Goal: Information Seeking & Learning: Learn about a topic

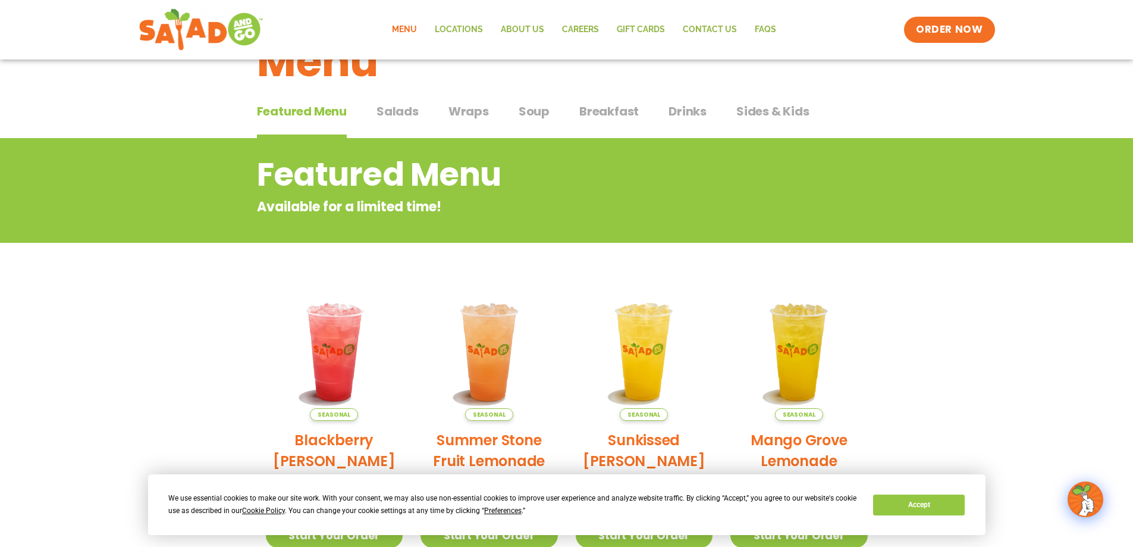
scroll to position [5, 0]
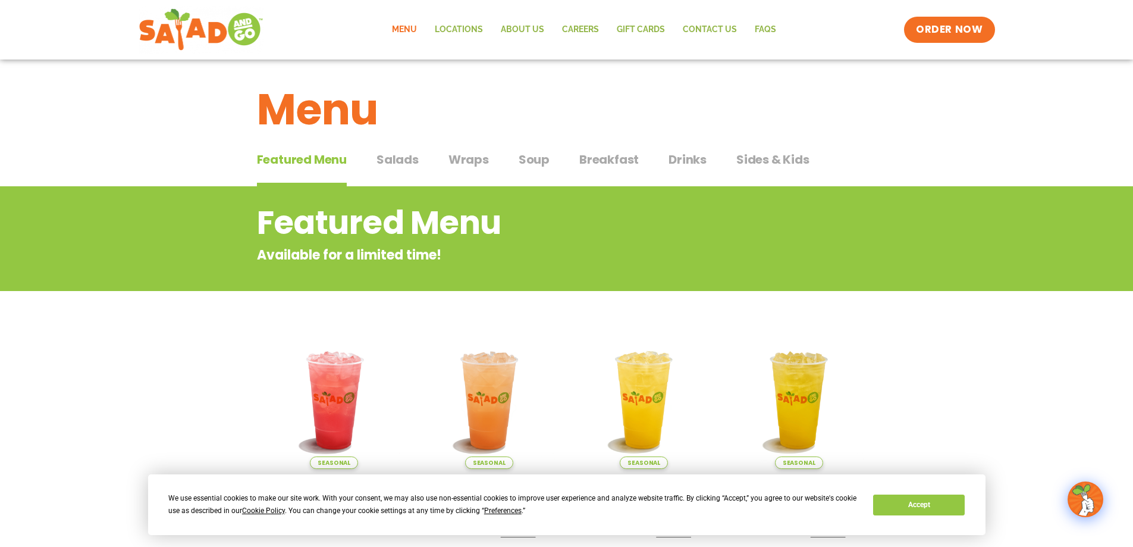
click at [404, 158] on span "Salads" at bounding box center [398, 160] width 42 height 18
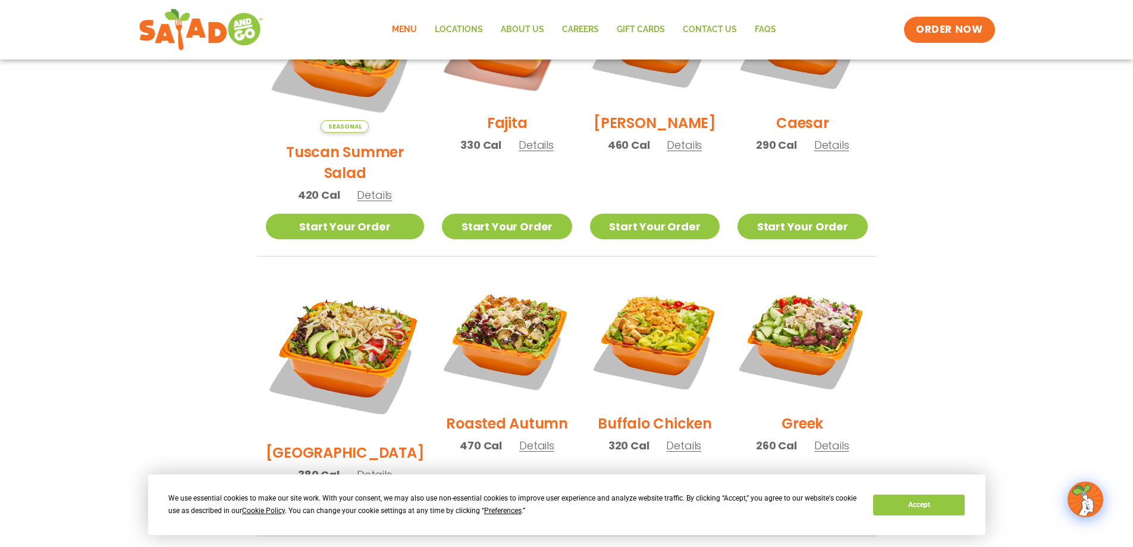
scroll to position [438, 0]
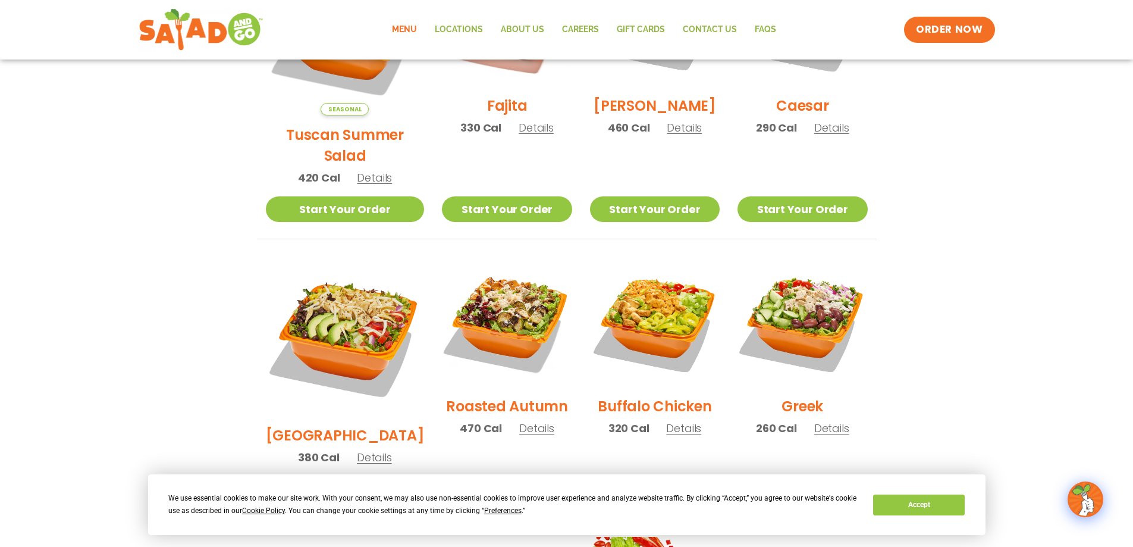
click at [679, 135] on span "Details" at bounding box center [684, 127] width 35 height 15
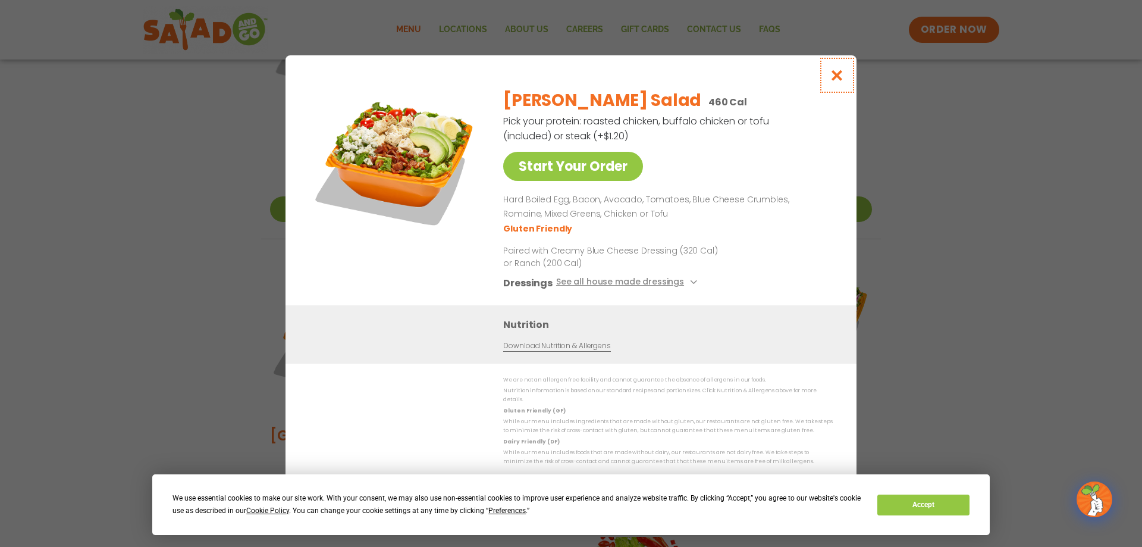
click at [839, 79] on icon "Close modal" at bounding box center [837, 75] width 15 height 12
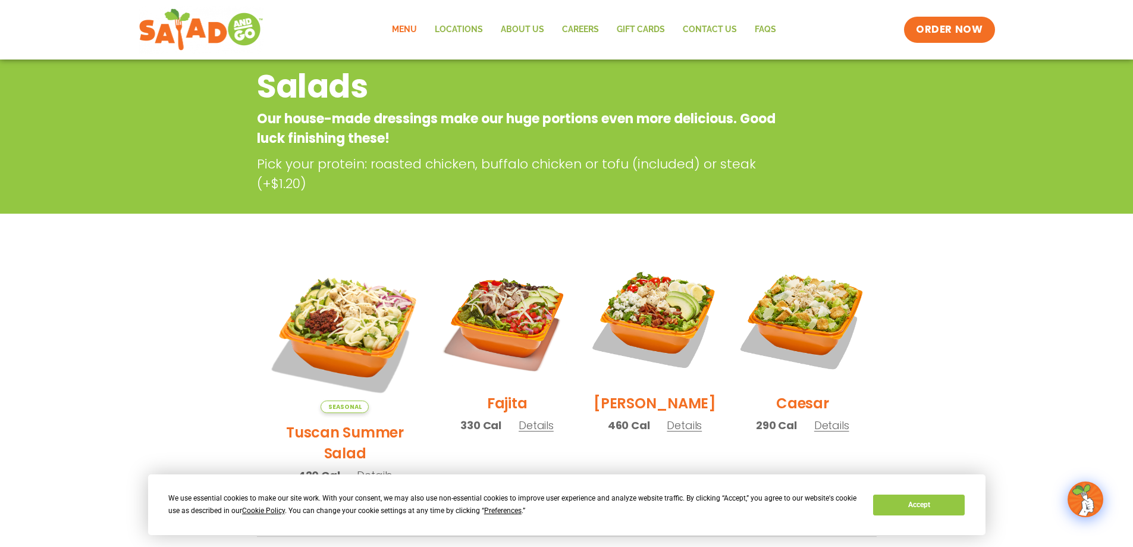
scroll to position [0, 0]
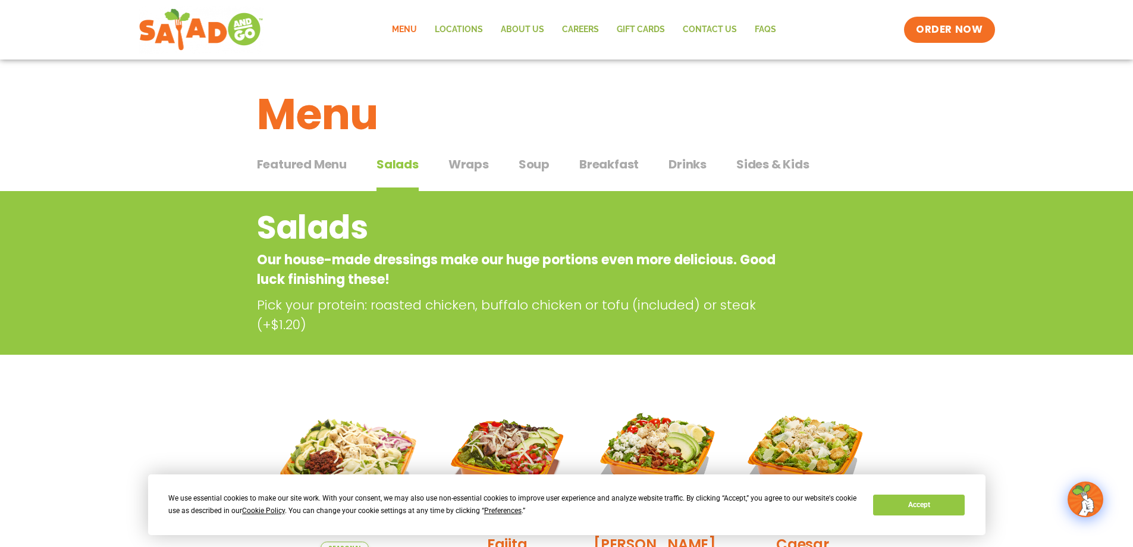
click at [325, 171] on span "Featured Menu" at bounding box center [302, 164] width 90 height 18
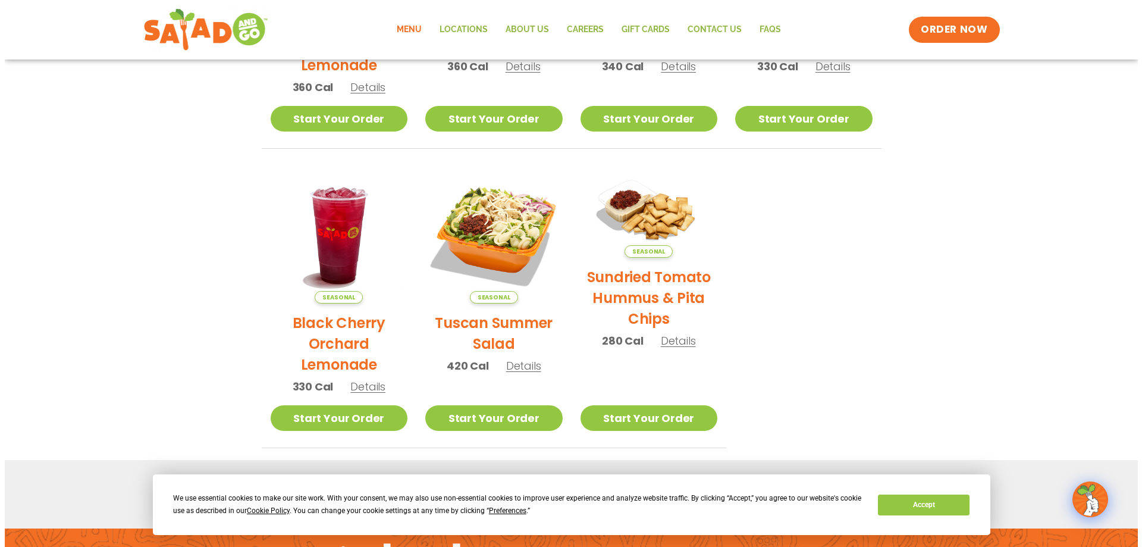
scroll to position [476, 0]
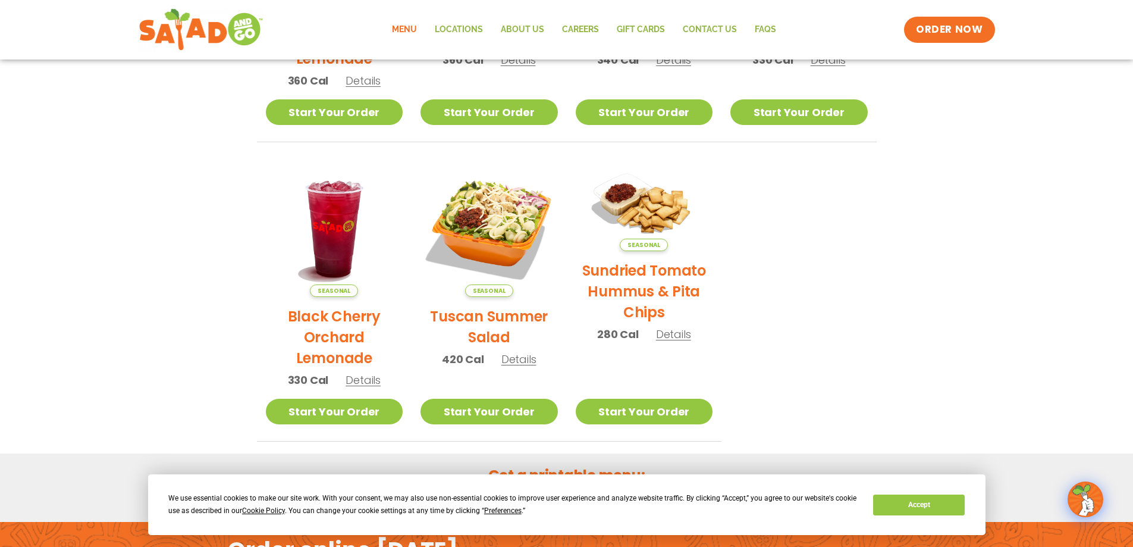
click at [476, 322] on h2 "Tuscan Summer Salad" at bounding box center [489, 327] width 137 height 42
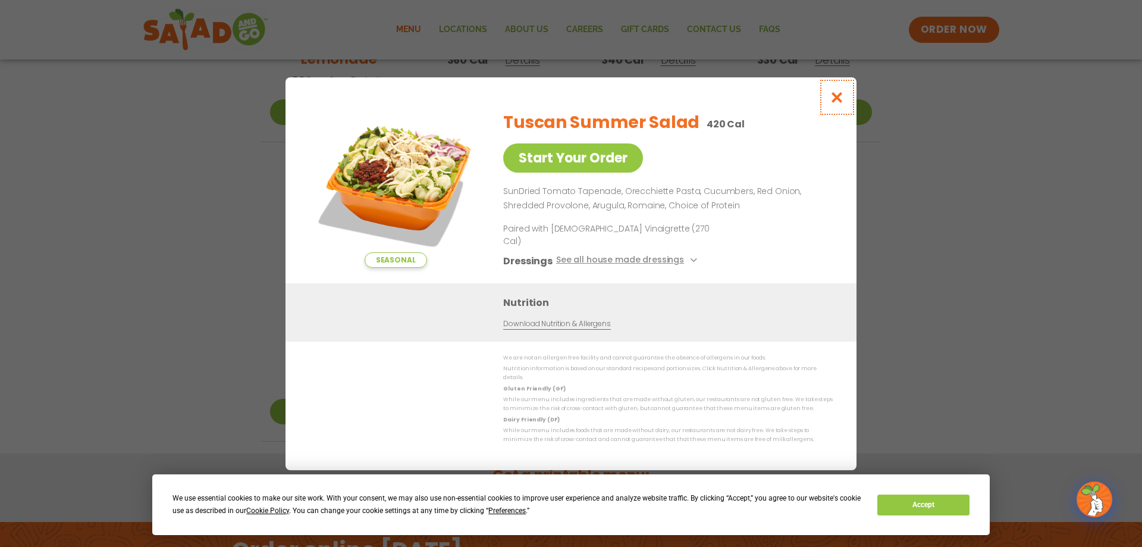
click at [835, 104] on icon "Close modal" at bounding box center [837, 97] width 15 height 12
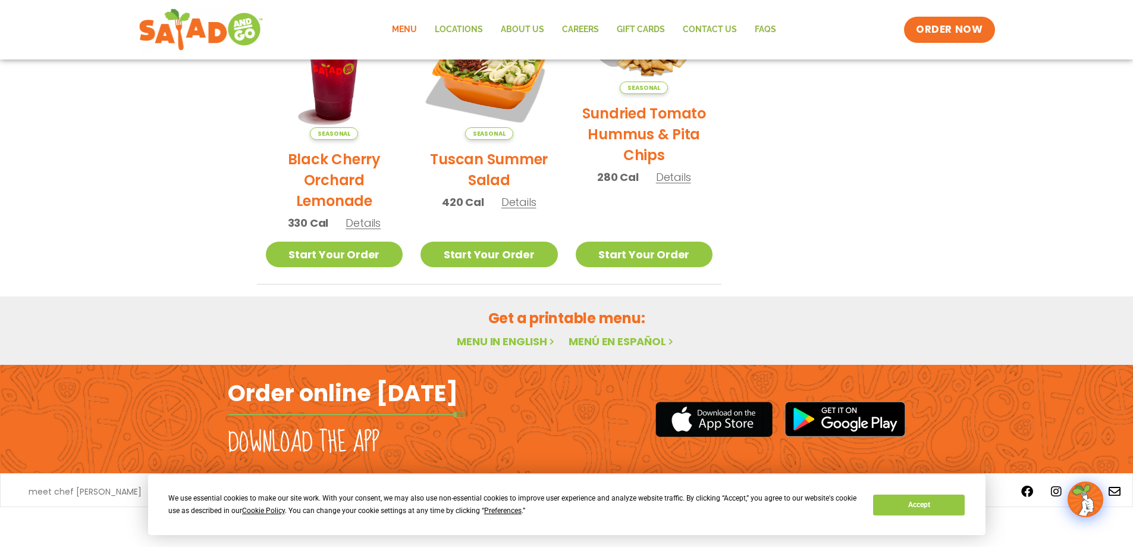
scroll to position [654, 0]
click at [931, 508] on button "Accept" at bounding box center [919, 504] width 92 height 21
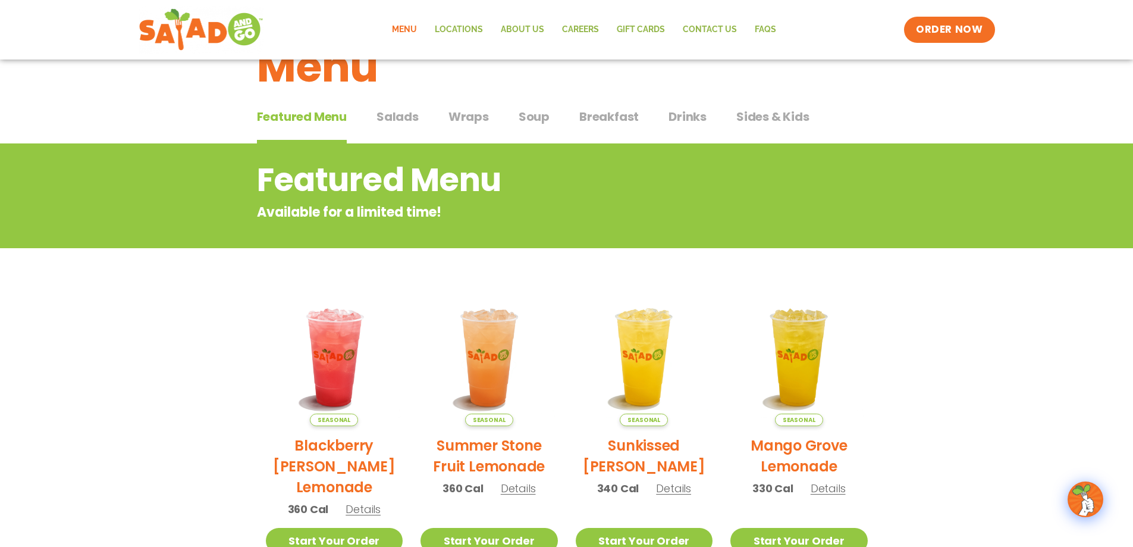
scroll to position [0, 0]
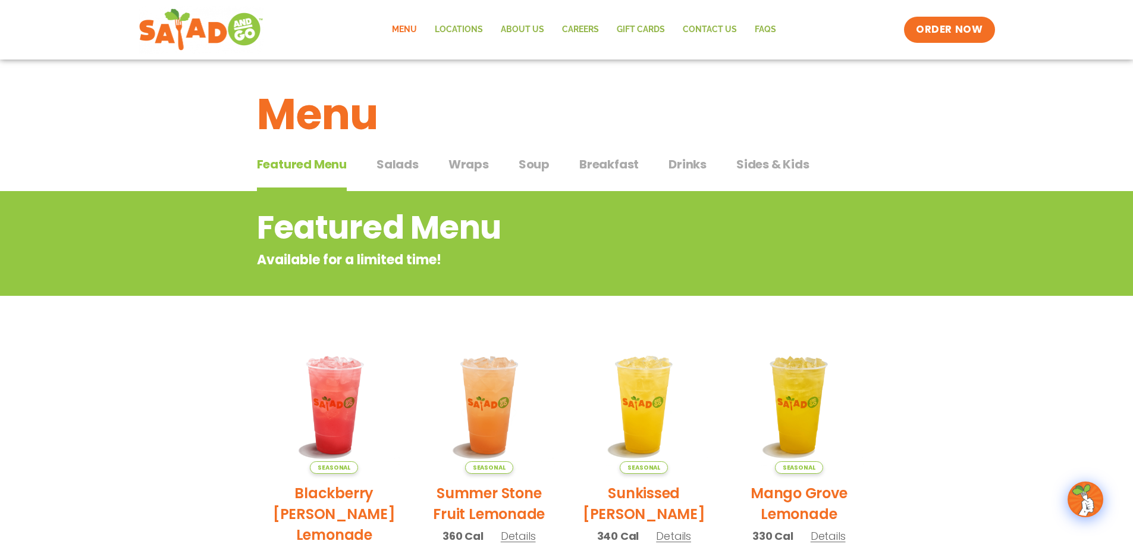
click at [475, 165] on span "Wraps" at bounding box center [469, 164] width 40 height 18
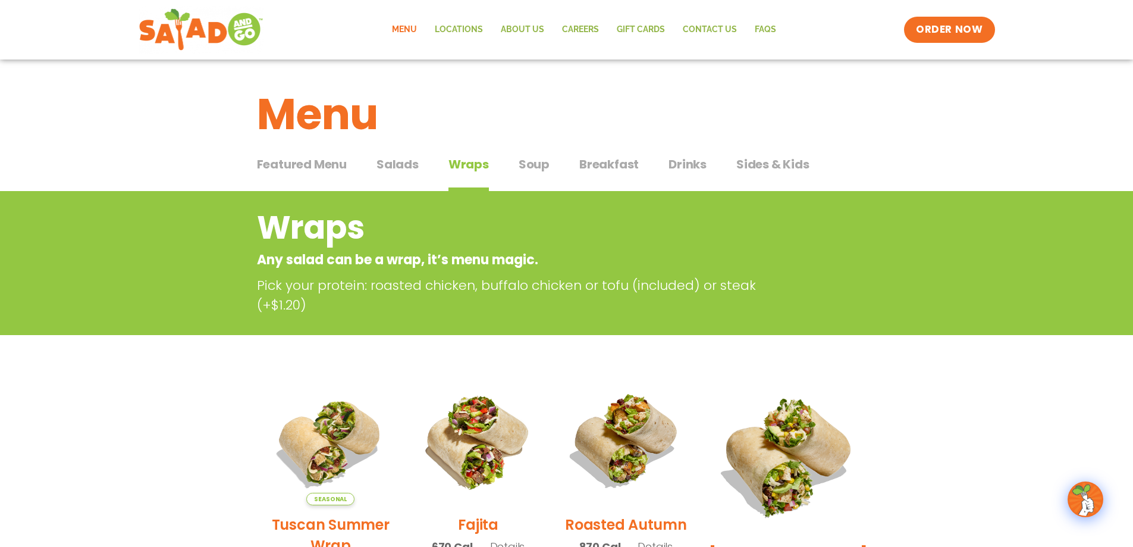
click at [301, 170] on span "Featured Menu" at bounding box center [302, 164] width 90 height 18
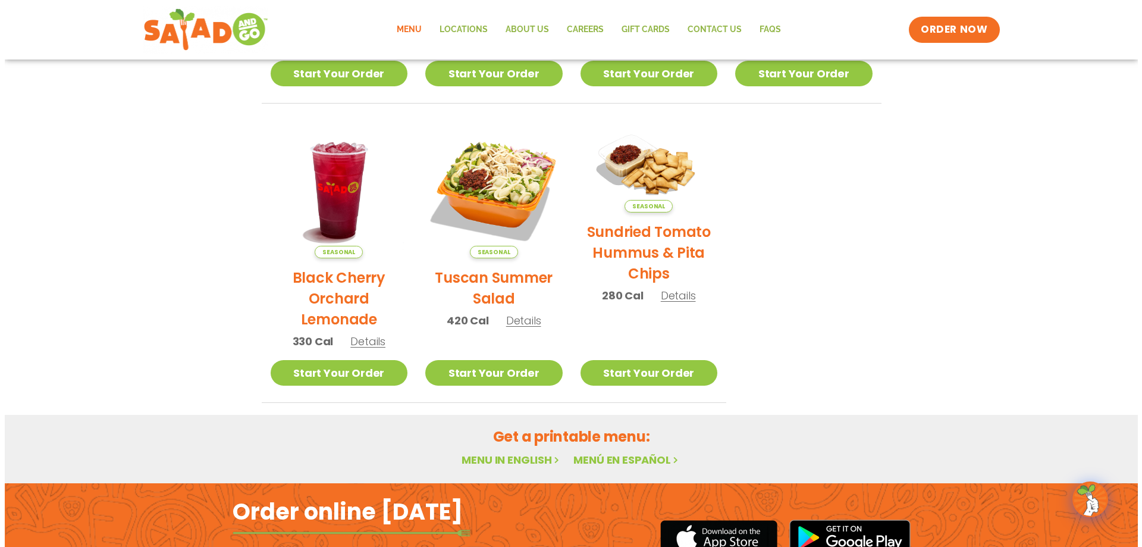
scroll to position [535, 0]
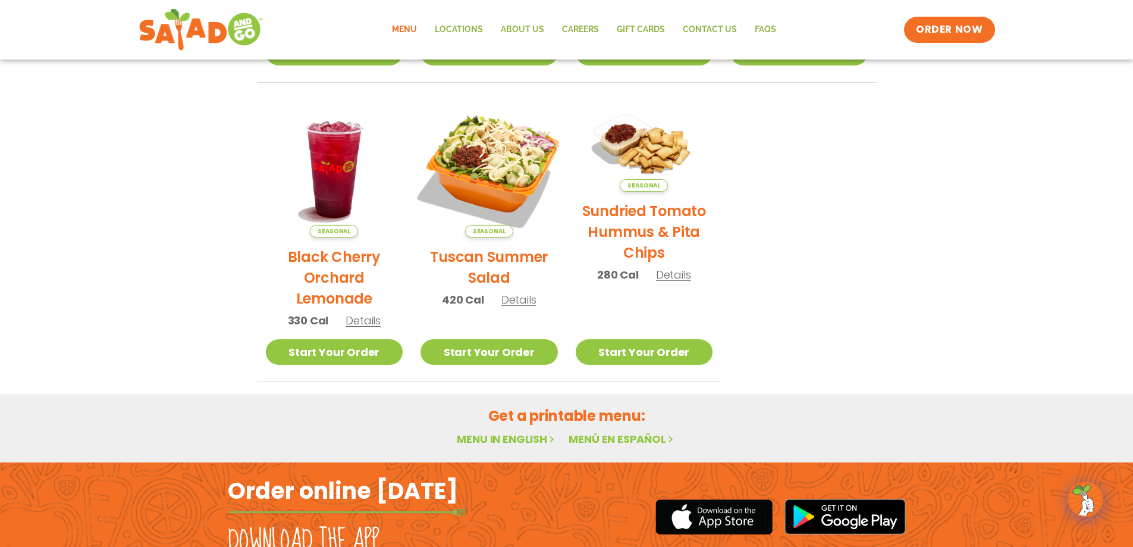
click at [503, 164] on img at bounding box center [489, 168] width 161 height 161
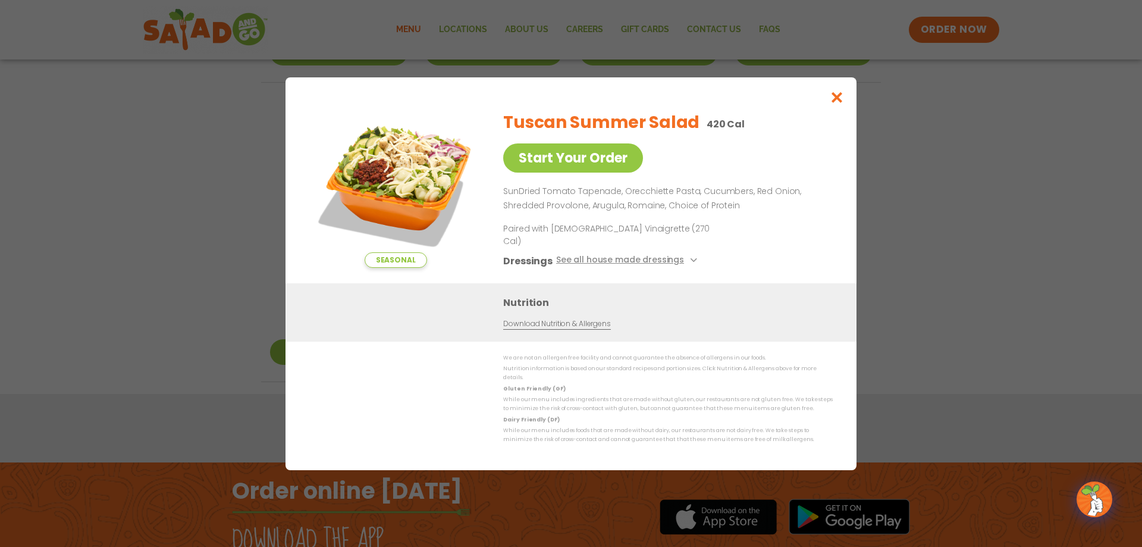
click at [413, 186] on img at bounding box center [395, 184] width 167 height 167
click at [840, 104] on icon "Close modal" at bounding box center [837, 97] width 15 height 12
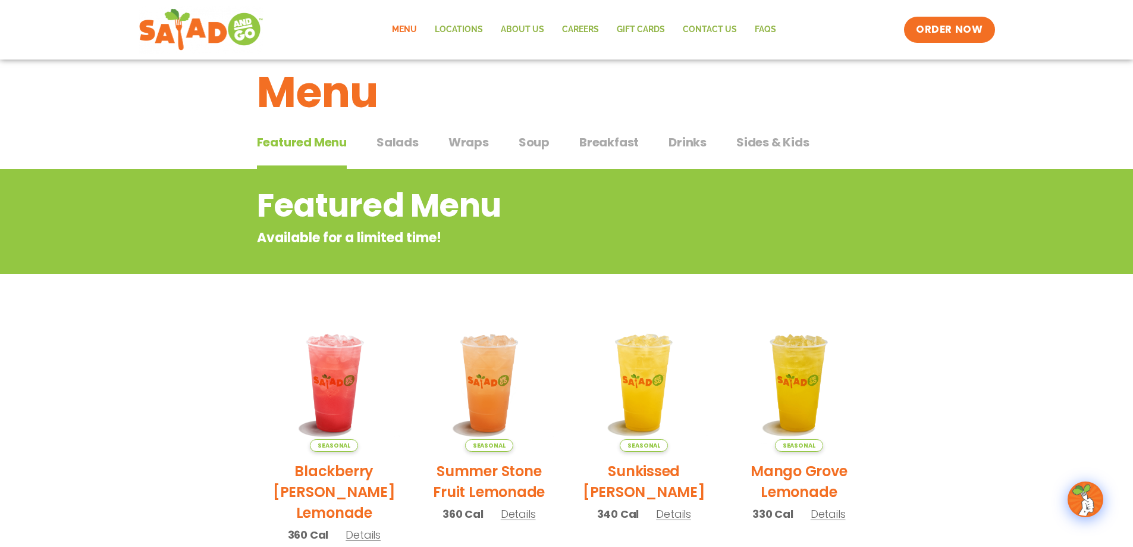
scroll to position [0, 0]
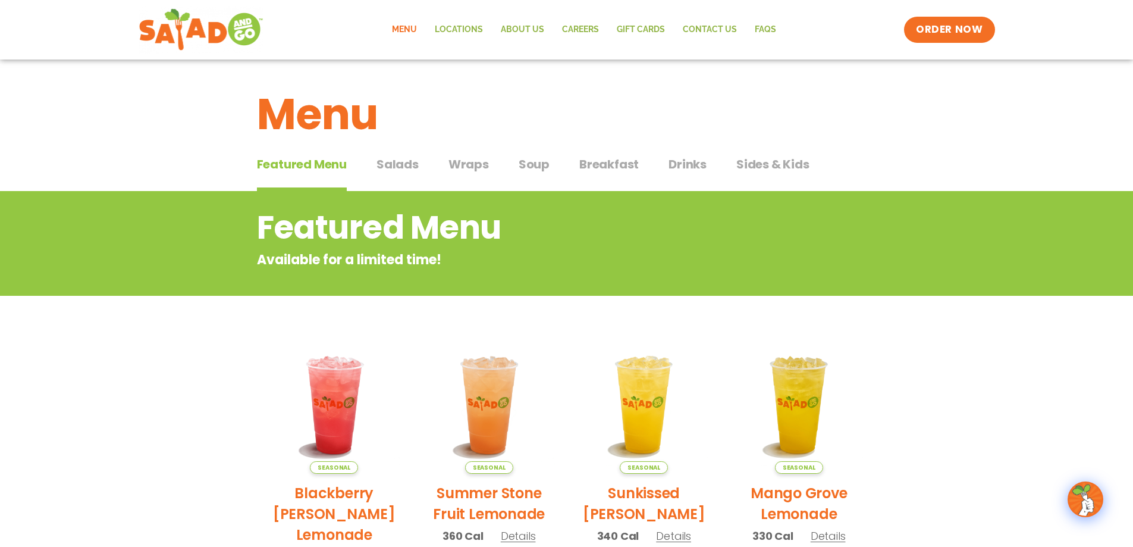
click at [400, 167] on span "Salads" at bounding box center [398, 164] width 42 height 18
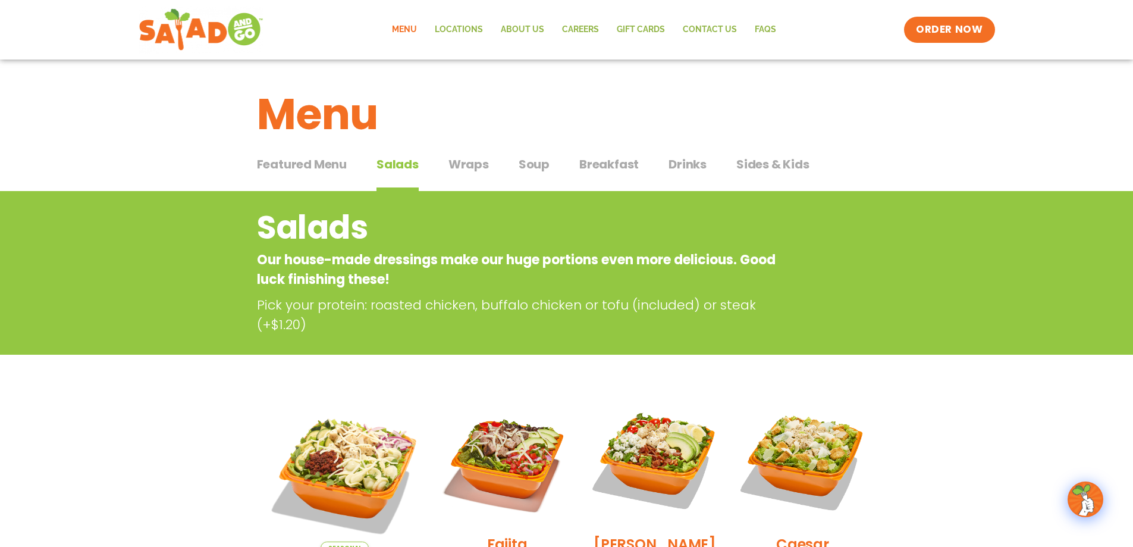
click at [609, 167] on span "Breakfast" at bounding box center [608, 164] width 59 height 18
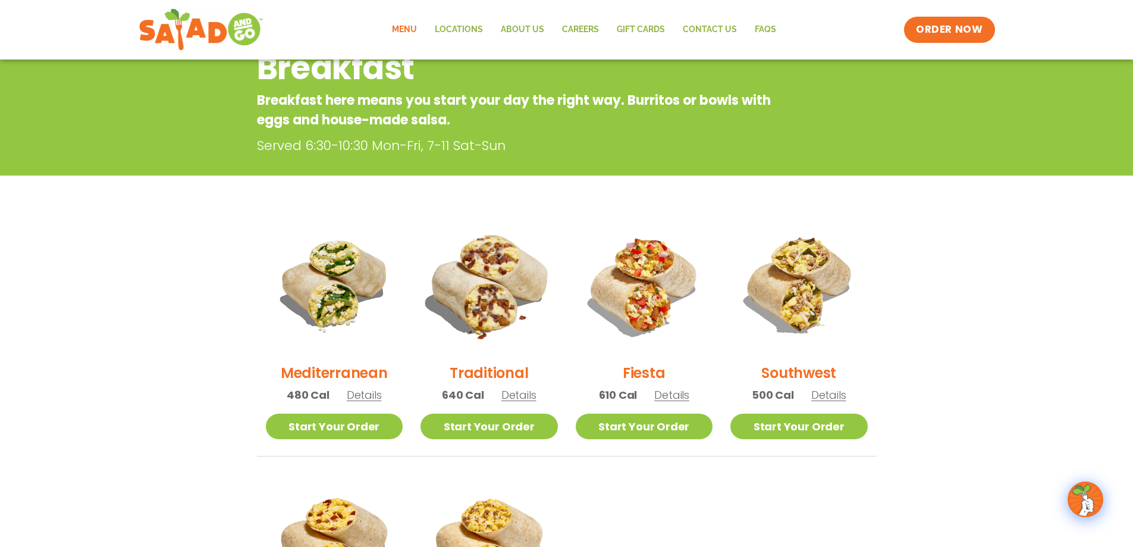
scroll to position [178, 0]
